Goal: Communication & Community: Answer question/provide support

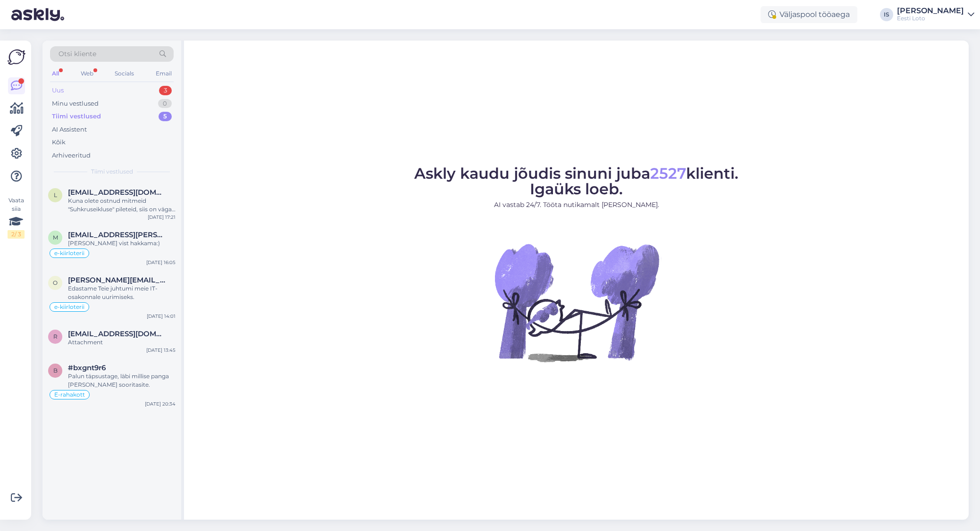
click at [113, 87] on div "Uus 3" at bounding box center [112, 90] width 124 height 13
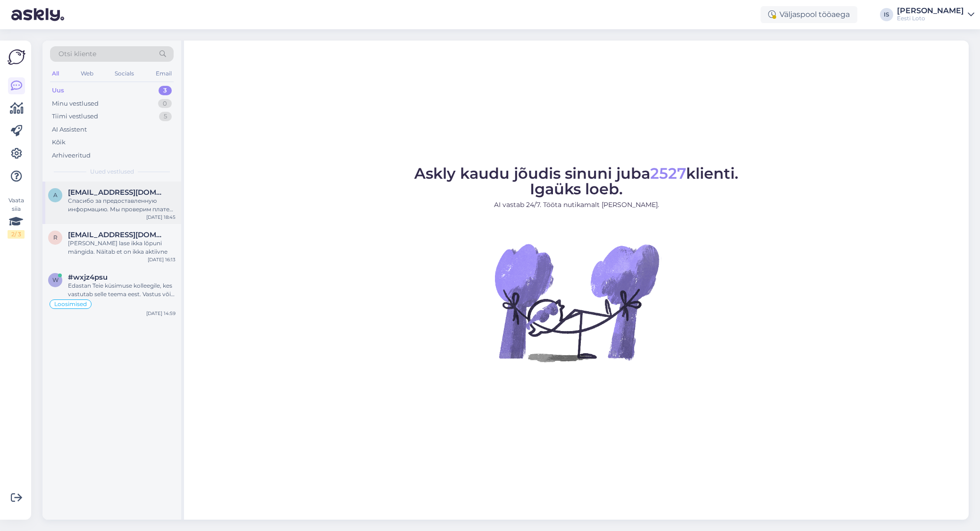
click at [77, 201] on div "Спасибо за предоставленную информацию. Мы проверим платеж при первой возможност…" at bounding box center [122, 205] width 108 height 17
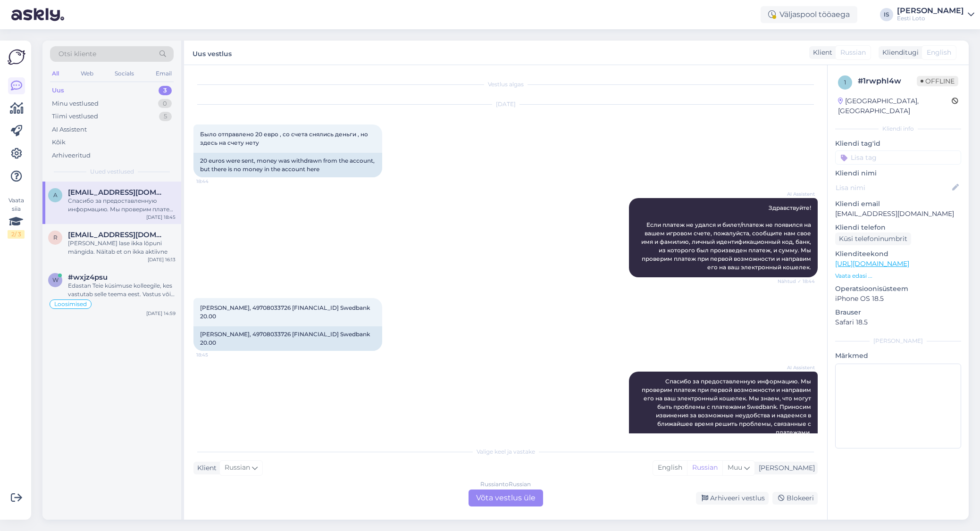
scroll to position [19, 0]
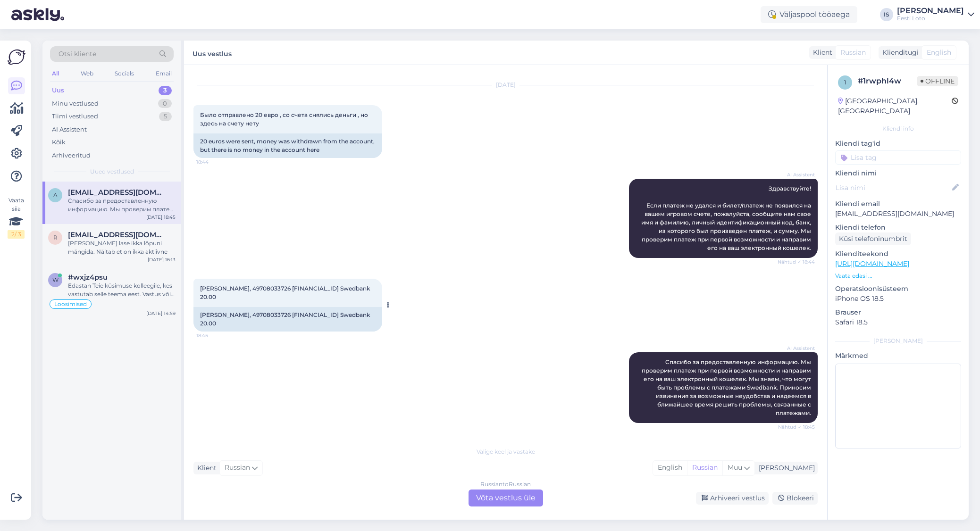
click at [277, 290] on span "[PERSON_NAME], 49708033726 [FINANCIAL_ID] Swedbank 20.00" at bounding box center [285, 293] width 171 height 16
copy span "49708033726"
click at [523, 497] on div "Russian to Russian Võta vestlus üle" at bounding box center [505, 498] width 75 height 17
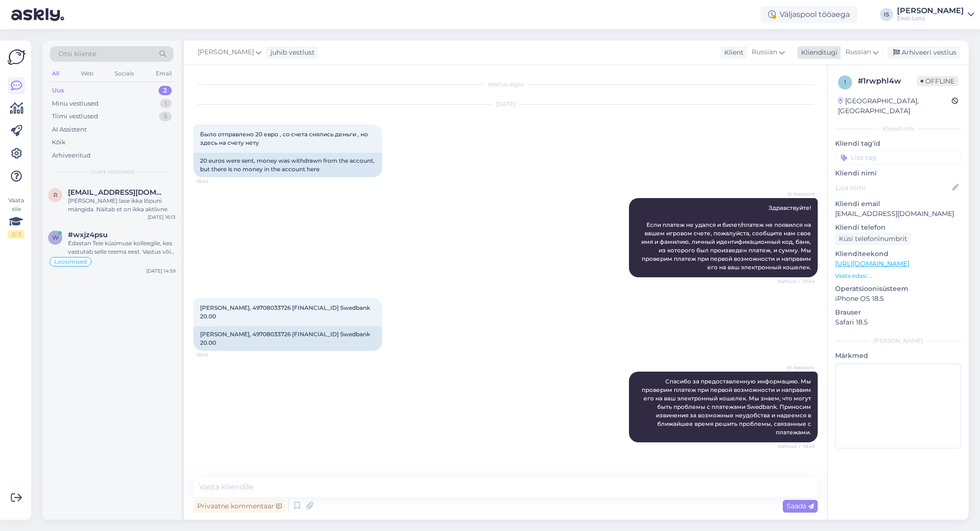
click at [865, 50] on span "Russian" at bounding box center [857, 52] width 25 height 10
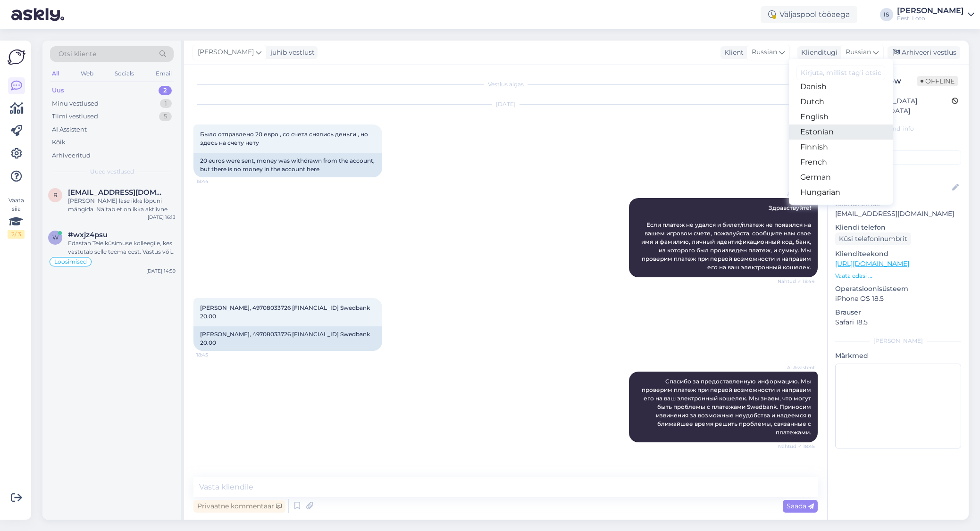
scroll to position [80, 0]
click at [840, 128] on link "Estonian" at bounding box center [841, 134] width 104 height 15
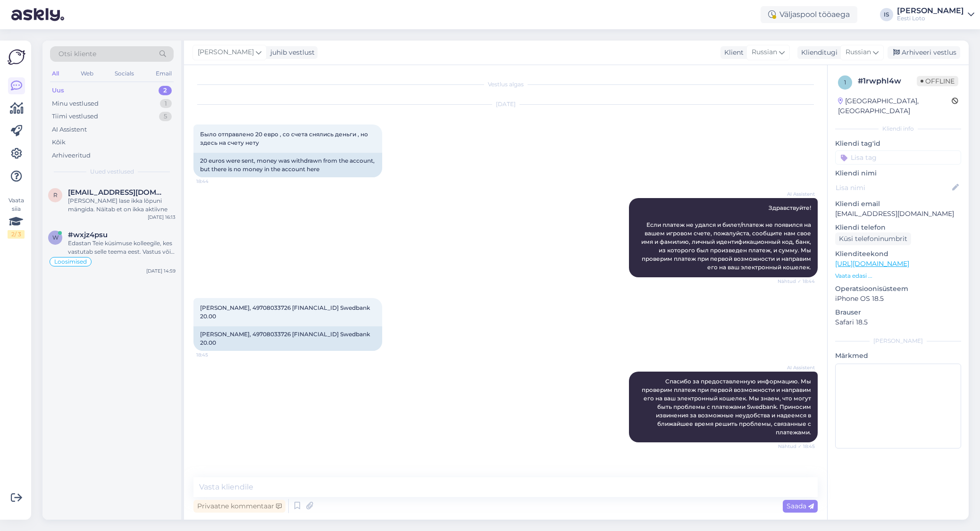
scroll to position [0, 0]
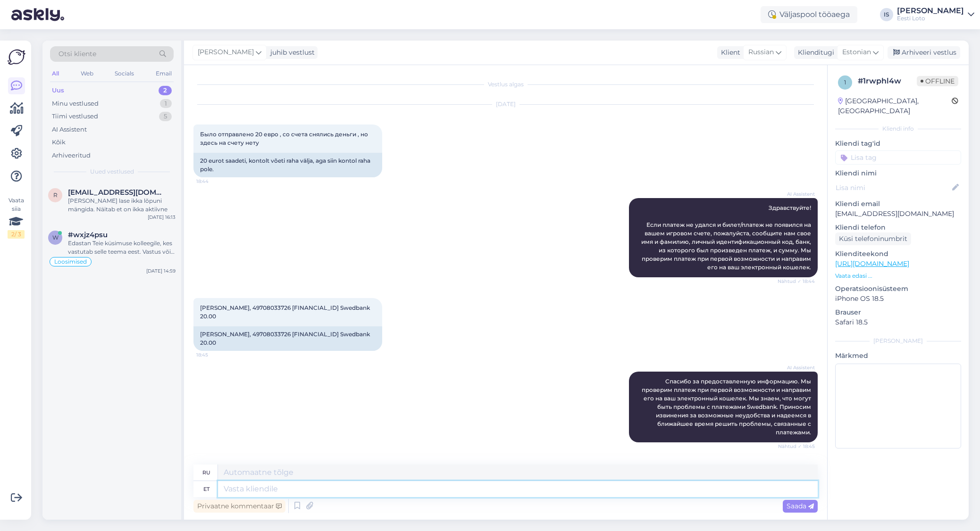
click at [345, 489] on textarea at bounding box center [518, 489] width 600 height 16
type textarea "Tere"
type textarea "Привет"
type textarea "Tere."
type textarea "Привет."
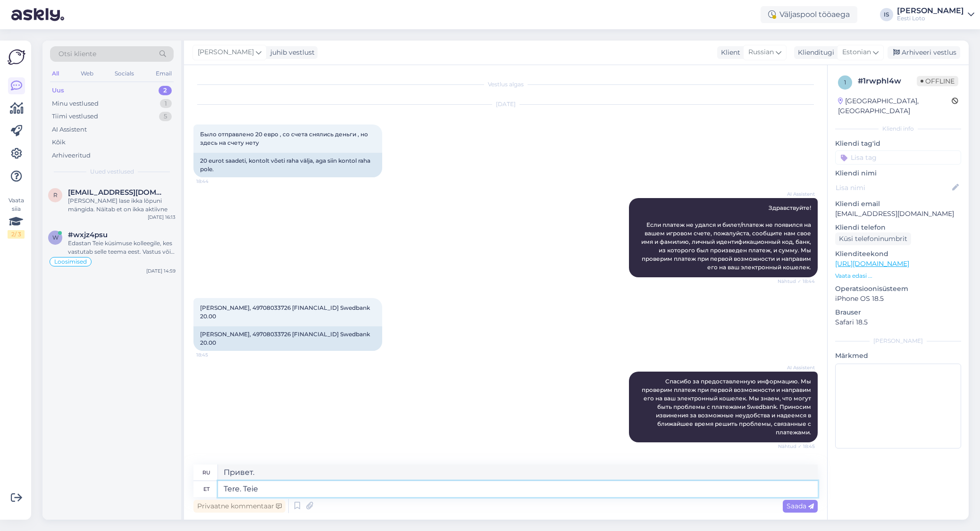
type textarea "Tere. Teie"
type textarea "Привет. Ваш."
type textarea "Tere. Teie e-rahakotti"
type textarea "Здравствуйте. Ваш электронный кошелёк."
type textarea "Tere. Teie e-rahakotti on"
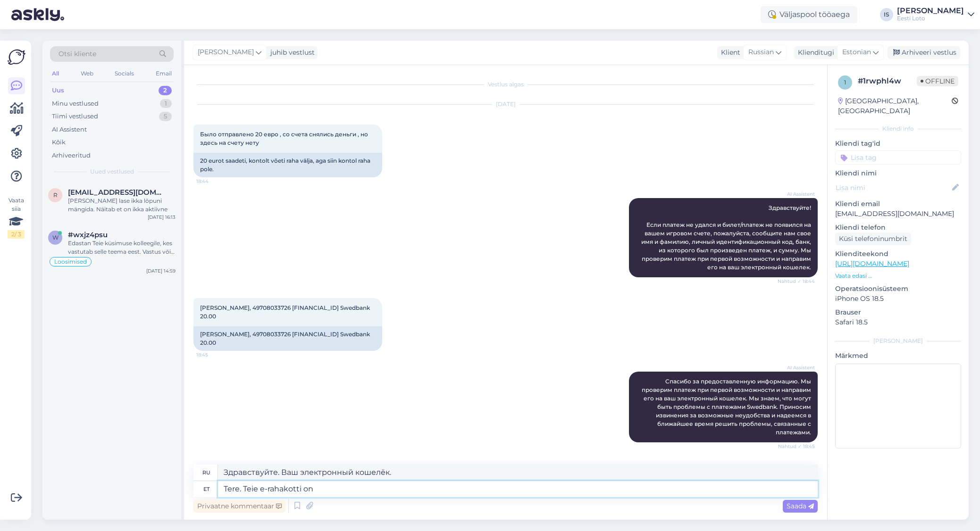
type textarea "Здравствуйте. Ваш электронный кошелёк"
type textarea "Tere. Teie e-rahakotti on [PERSON_NAME]"
type textarea "Здравствуйте. Ваш электронный кошелёк сегодня"
type textarea "Tere. Teie e-rahakotti on [PERSON_NAME] õhtul"
type textarea "Здравствуйте. Деньги будут зачислены на ваш электронный кошелёк сегодня вечером."
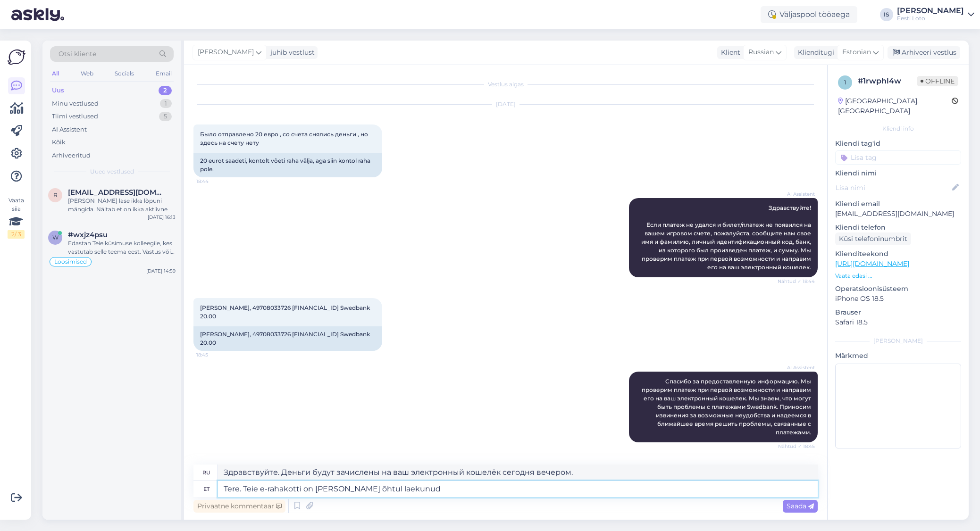
type textarea "Tere. Teie e-rahakotti on [PERSON_NAME] õhtul laekunud"
type textarea "Здравствуйте. Ваш электронный кошелёк был получен сегодня вечером."
type textarea "Tere. Teie e-rahakotti on [PERSON_NAME] õhtul laekunud nii"
type textarea "Здравствуйте. Сегодня вечером на ваш электронный кошелёк поступили средства."
type textarea "Tere. Teie e-rahakotti on [PERSON_NAME] õhtul laekunud nii 15"
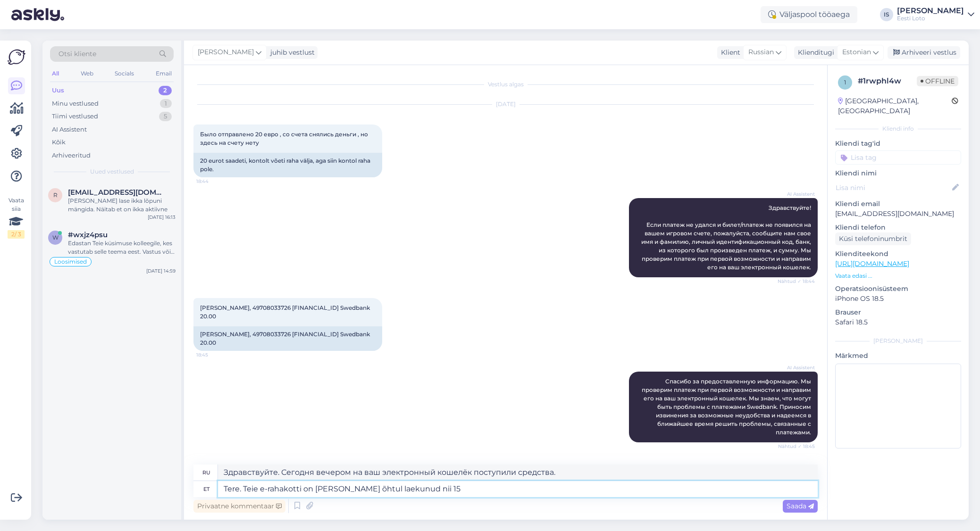
type textarea "Здравствуйте. Сегодня вечером на ваш электронный кошелёк поступило 15."
type textarea "Tere. Teie e-rahakotti on [PERSON_NAME] õhtul laekunud nii 15€ k"
type textarea "Здравствуйте. Сегодня вечером на ваш электронный кошелёк поступило 15 евро."
type textarea "Tere. Teie e-rahakotti on [PERSON_NAME] õhtul laekunud nii 15€ kui"
type textarea "Здравствуйте. Сегодня вечером на ваш электронный кошелёк поступило 15 евро и 15…"
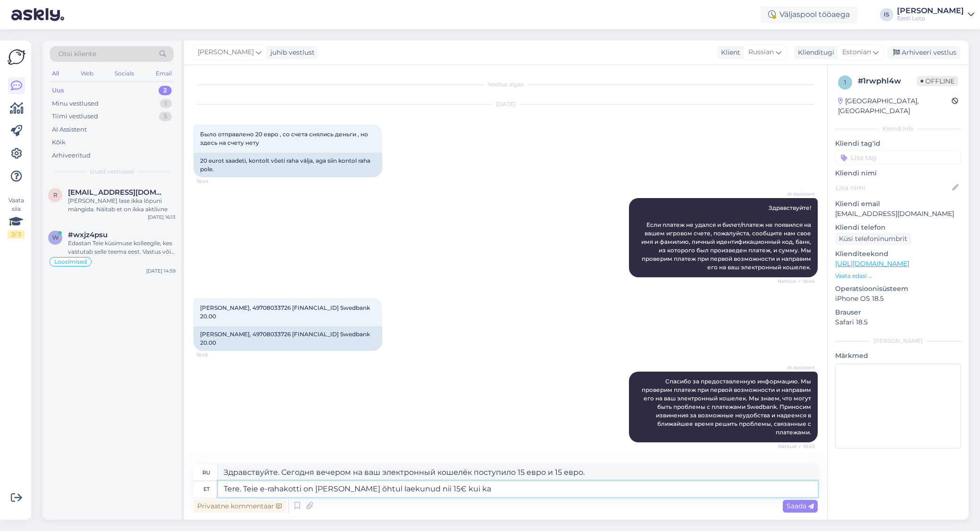
type textarea "Tere. Teie e-rahakotti on [PERSON_NAME] õhtul laekunud nii 15€ kui ka 2"
type textarea "Здравствуйте. Сегодня вечером на ваш электронный кошелёк поступило по 15 евро."
type textarea "Tere. Teie e-rahakotti on [PERSON_NAME] õhtul laekunud nii 15€ kui ka 20"
type textarea "Здравствуйте. Сегодня вечером на ваш электронный кошелёк поступили 15 и 20 евро."
type textarea "Tere. Teie e-rahakotti on [PERSON_NAME] õhtul laekunud nii 15€ kui ka 20€ Swedp…"
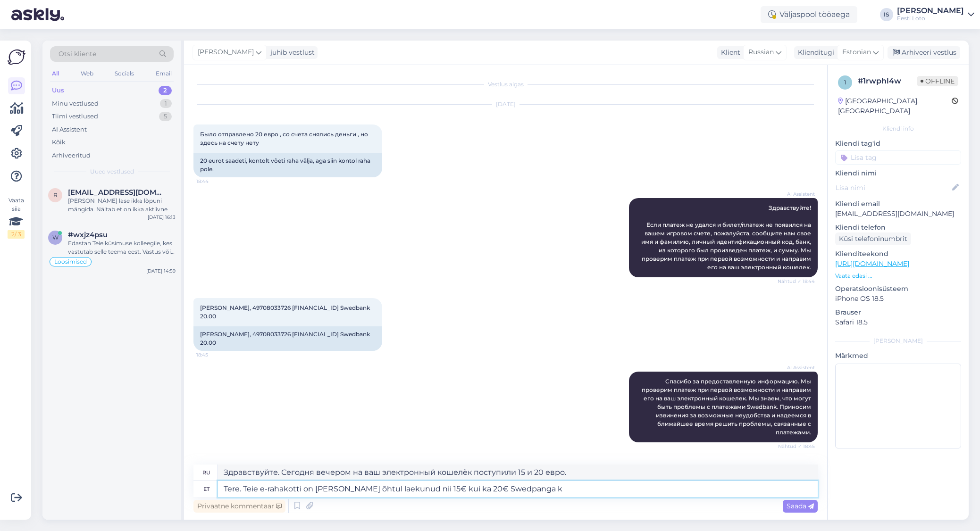
type textarea "Здравствуйте. Сегодня вечером на ваш электронный кошелёк поступили 15 и 20 евро…"
type textarea "Tere. Teie e-rahakotti on [PERSON_NAME] õhtul laekunud nii 15€ kui ka 20€ Swedp…"
type textarea "Здравствуйте. Сегодня вечером на ваш электронный кошелёк через [GEOGRAPHIC_DATA…"
type textarea "Tere. Teie e-rahakotti on [PERSON_NAME] õhtul laekunud nii 15€ kui ka 20€ Swedp…"
type textarea "Здравствуйте. Сегодня вечером на ваш электронный кошелёк поступили 15 и 20 евро…"
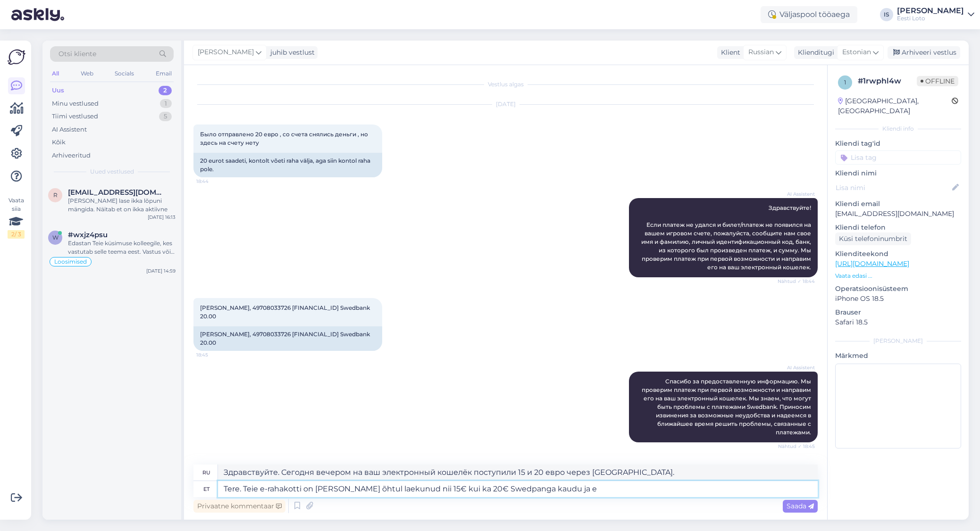
type textarea "Tere. Teie e-rahakotti on [PERSON_NAME] õhtul laekunud nii 15€ kui ka 20€ Swedp…"
type textarea "Здравствуйте. Сегодня вечером на ваш электронный кошелёк поступили 15 и 20 евро…"
type textarea "Tere. Teie e-rahakotti on [PERSON_NAME] õhtul laekunud nii 15€ kui ka 20€ Swedp…"
type textarea "Здравствуйте. Сегодня вечером на ваш электронный кошелёк поступили 15 и 20 евро…"
type textarea "Tere. Teie e-rahakotti on [PERSON_NAME] õhtul laekunud nii 15€ kui ka 20€ Swedp…"
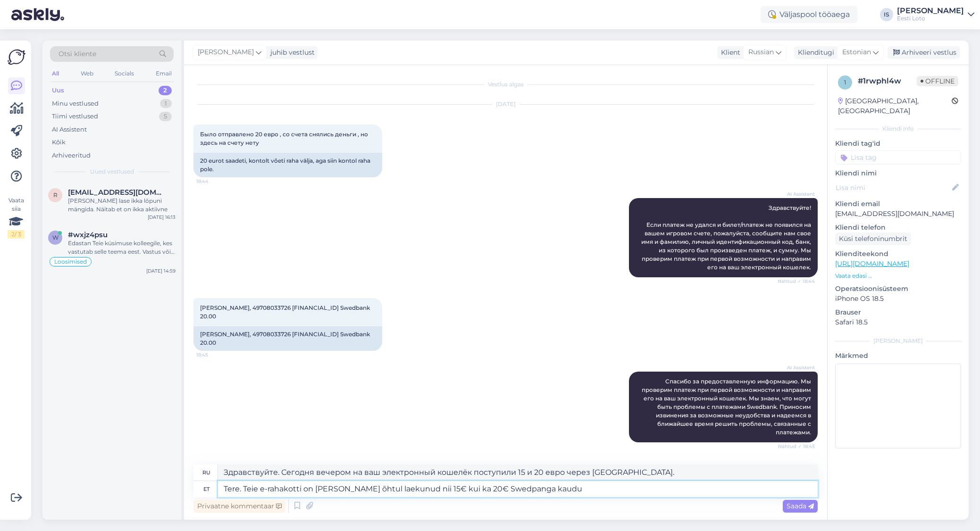
type textarea "Здравствуйте. Сегодня вечером на ваш электронный кошелёк через [GEOGRAPHIC_DATA…"
type textarea "Tere. Teie e-rahakotti on [PERSON_NAME] õhtul laekunud nii 15€ kui ka 20€ Swedp…"
type textarea "Здравствуйте. Сегодня вечером на ваш электронный кошелёк через [GEOGRAPHIC_DATA…"
type textarea "Tere. Teie e-rahakotti on [PERSON_NAME] õhtul laekunud nii 15€ kui ka 20€ Swedp…"
type textarea "Здравствуйте. Сегодня вечером на ваш электронный кошелёк через [GEOGRAPHIC_DATA…"
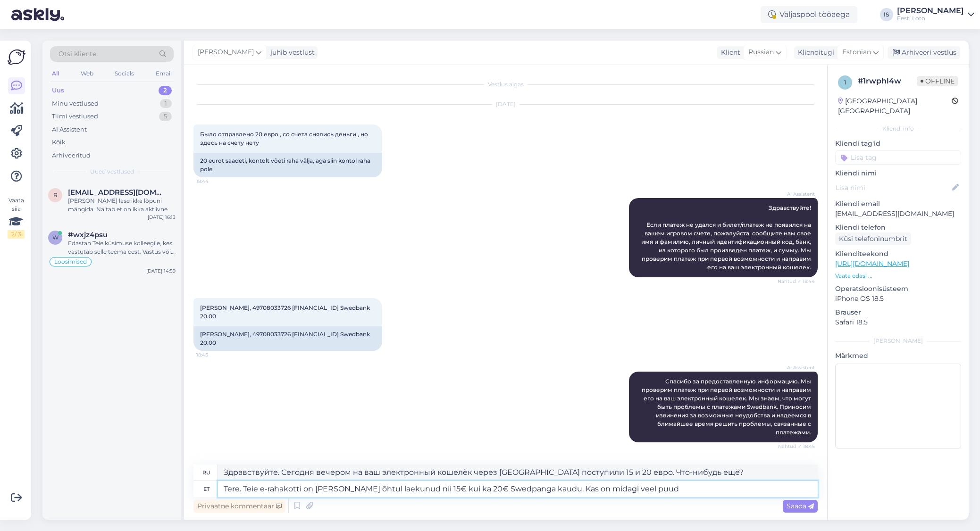
type textarea "Tere. Teie e-rahakotti on [PERSON_NAME] õhtul laekunud nii 15€ kui ka 20€ Swedp…"
type textarea "Здравствуйте. Сегодня вечером на ваш электронный кошелёк через [GEOGRAPHIC_DATA…"
type textarea "Tere. Teie e-rahakotti on [PERSON_NAME] õhtul laekunud nii 15€ kui ka 20€ Swedp…"
click at [802, 506] on span "Saada" at bounding box center [799, 506] width 27 height 8
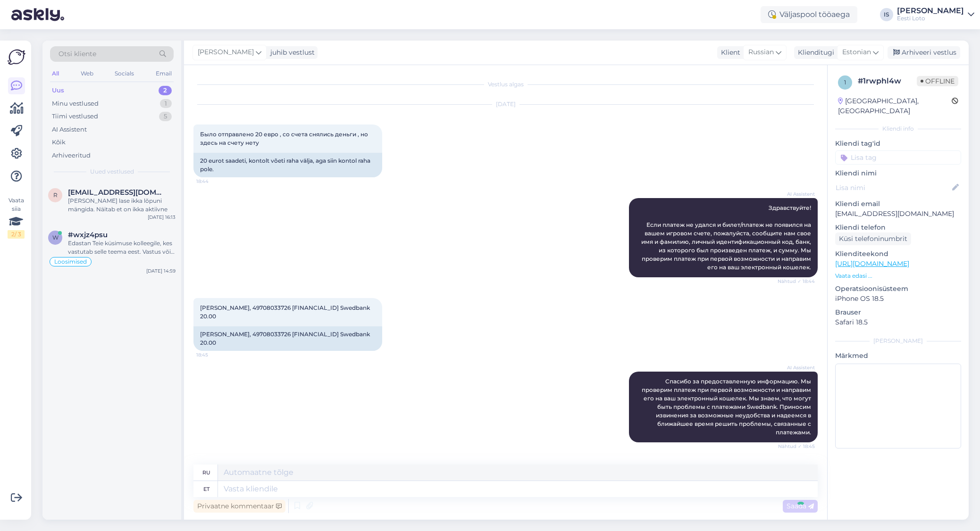
scroll to position [79, 0]
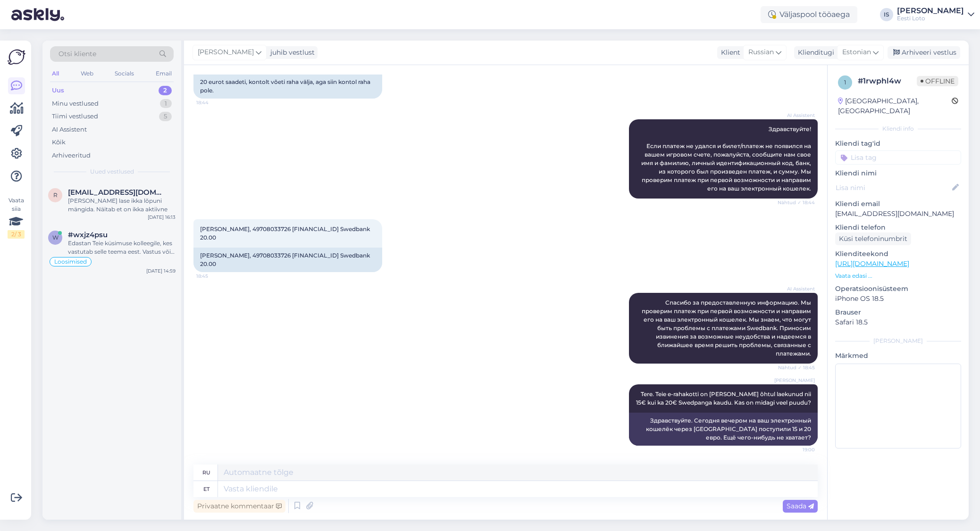
click at [912, 150] on input at bounding box center [898, 157] width 126 height 14
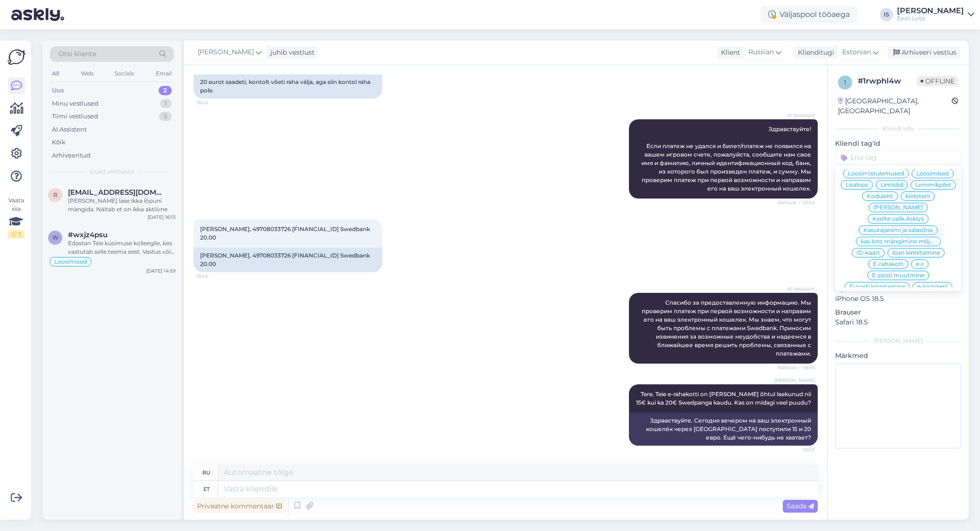
scroll to position [242, 0]
click at [897, 244] on span "E-rahakott" at bounding box center [888, 247] width 31 height 6
